Goal: Download file/media

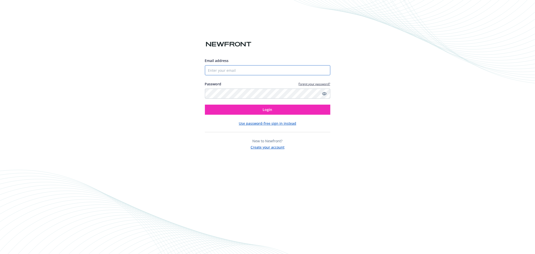
click at [235, 70] on input "Email address" at bounding box center [267, 70] width 125 height 10
type input "[PERSON_NAME][EMAIL_ADDRESS][DOMAIN_NAME]"
click at [225, 109] on button "Login" at bounding box center [267, 110] width 125 height 10
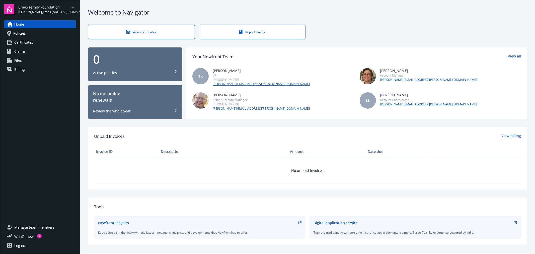
click at [57, 8] on span "Bravo Family Foundation" at bounding box center [43, 7] width 51 height 5
click at [45, 49] on span "OBF - Bravo" at bounding box center [42, 50] width 42 height 10
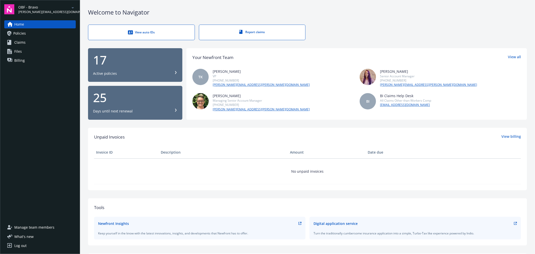
click at [42, 35] on link "Policies" at bounding box center [39, 33] width 71 height 8
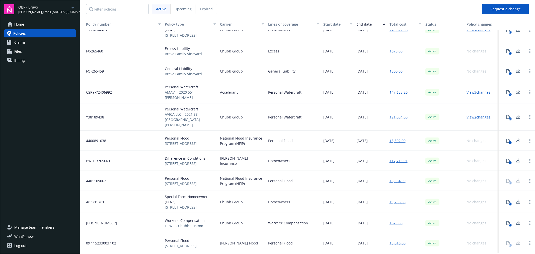
scroll to position [143, 0]
click at [506, 200] on icon at bounding box center [508, 202] width 4 height 4
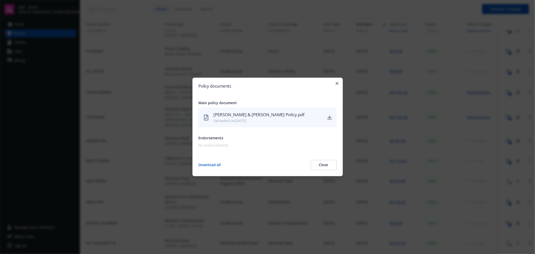
click at [328, 117] on icon "download" at bounding box center [329, 117] width 4 height 4
click at [337, 81] on div "Policy documents Main policy document [PERSON_NAME] & [PERSON_NAME] Policy.pdf …" at bounding box center [267, 126] width 150 height 99
